Goal: Task Accomplishment & Management: Use online tool/utility

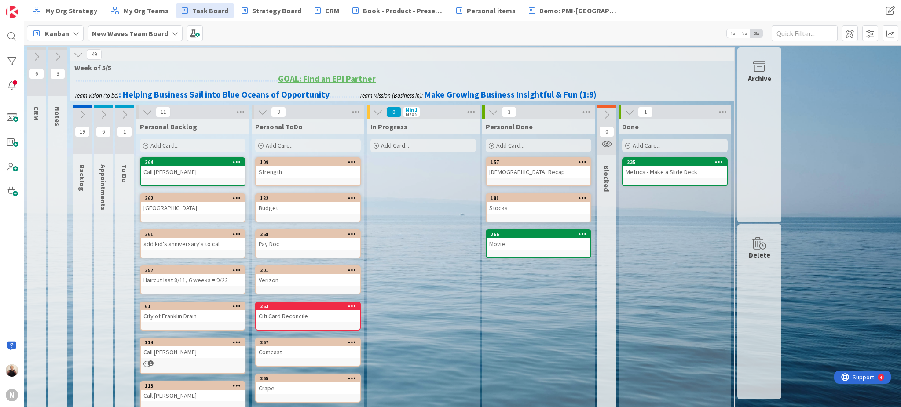
click at [311, 147] on div "Add Card..." at bounding box center [308, 145] width 106 height 13
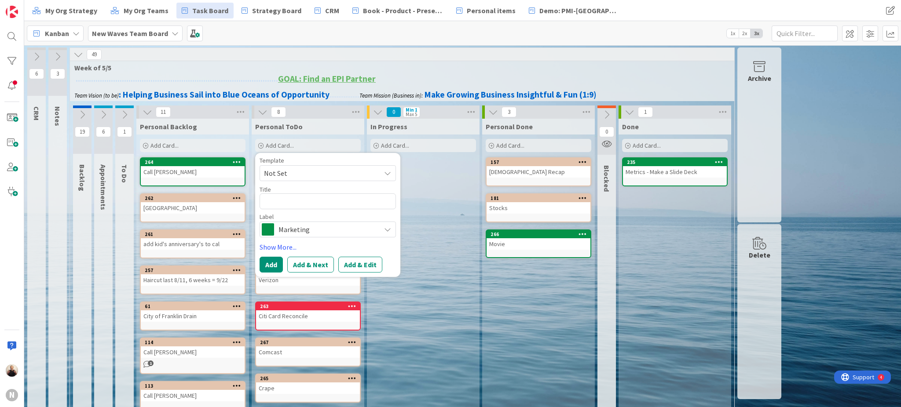
type textarea "x"
type textarea "P"
type textarea "x"
type textarea "Pr"
type textarea "x"
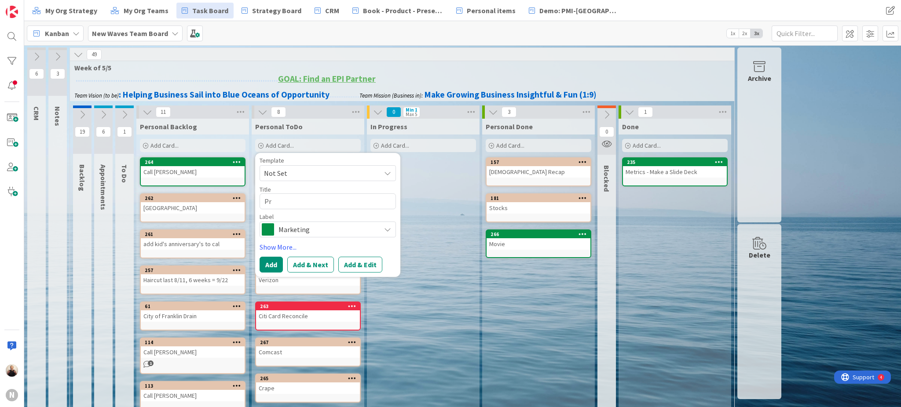
type textarea "Pre"
type textarea "x"
type textarea "Prep"
type textarea "x"
type textarea "Prep"
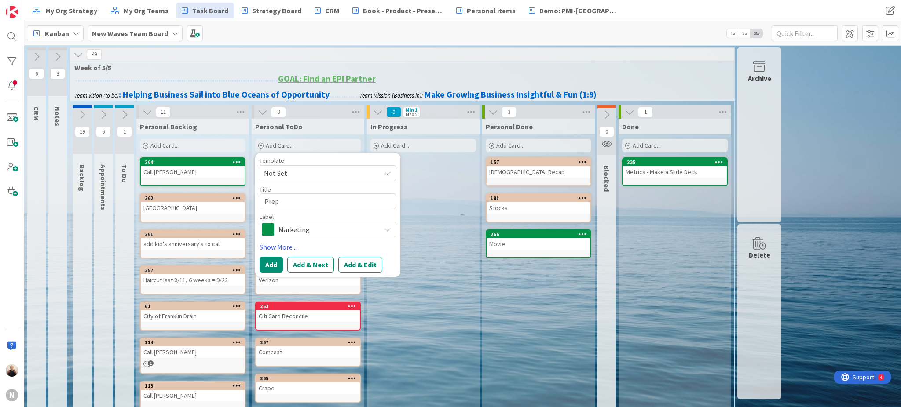
type textarea "x"
type textarea "Prep f"
type textarea "x"
type textarea "Prep fo"
type textarea "x"
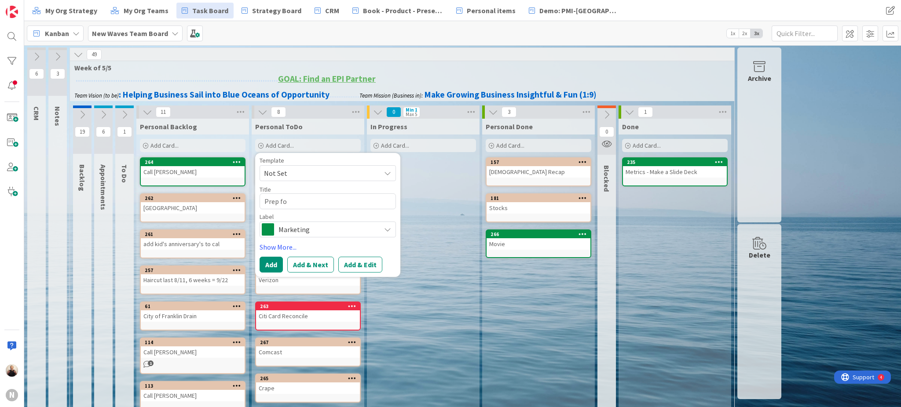
type textarea "Prep for"
type textarea "x"
type textarea "Prep for"
type textarea "x"
type textarea "Prep for L"
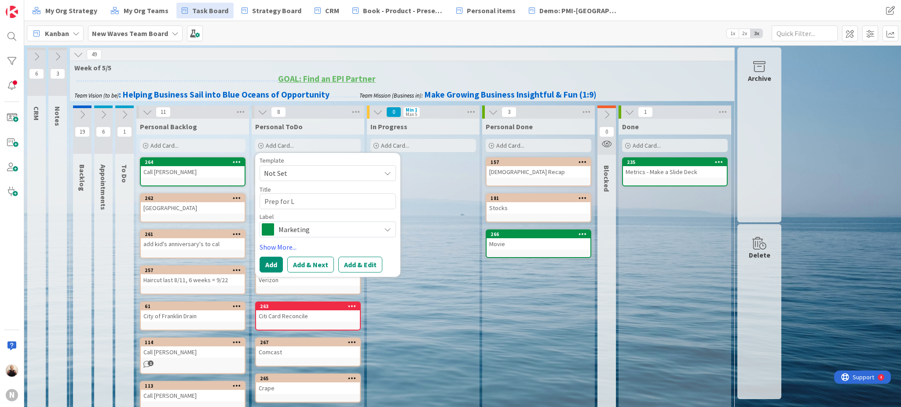
type textarea "x"
type textarea "Prep for Le"
type textarea "x"
type textarea "Prep for [PERSON_NAME]"
click at [314, 230] on span "Marketing" at bounding box center [328, 230] width 98 height 12
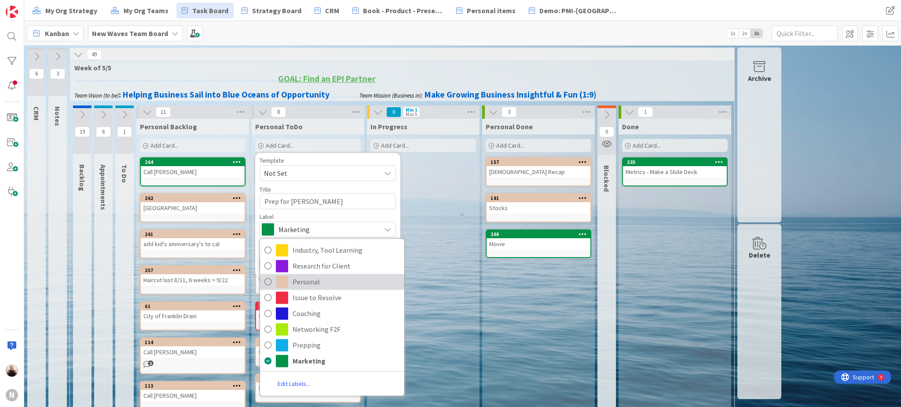
click at [312, 279] on span "Personal" at bounding box center [346, 281] width 107 height 13
type textarea "x"
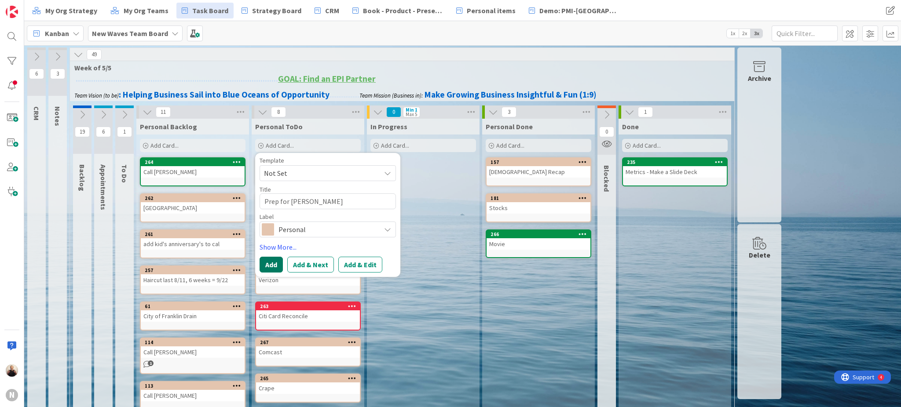
click at [275, 264] on button "Add" at bounding box center [271, 265] width 23 height 16
